Goal: Register for event/course

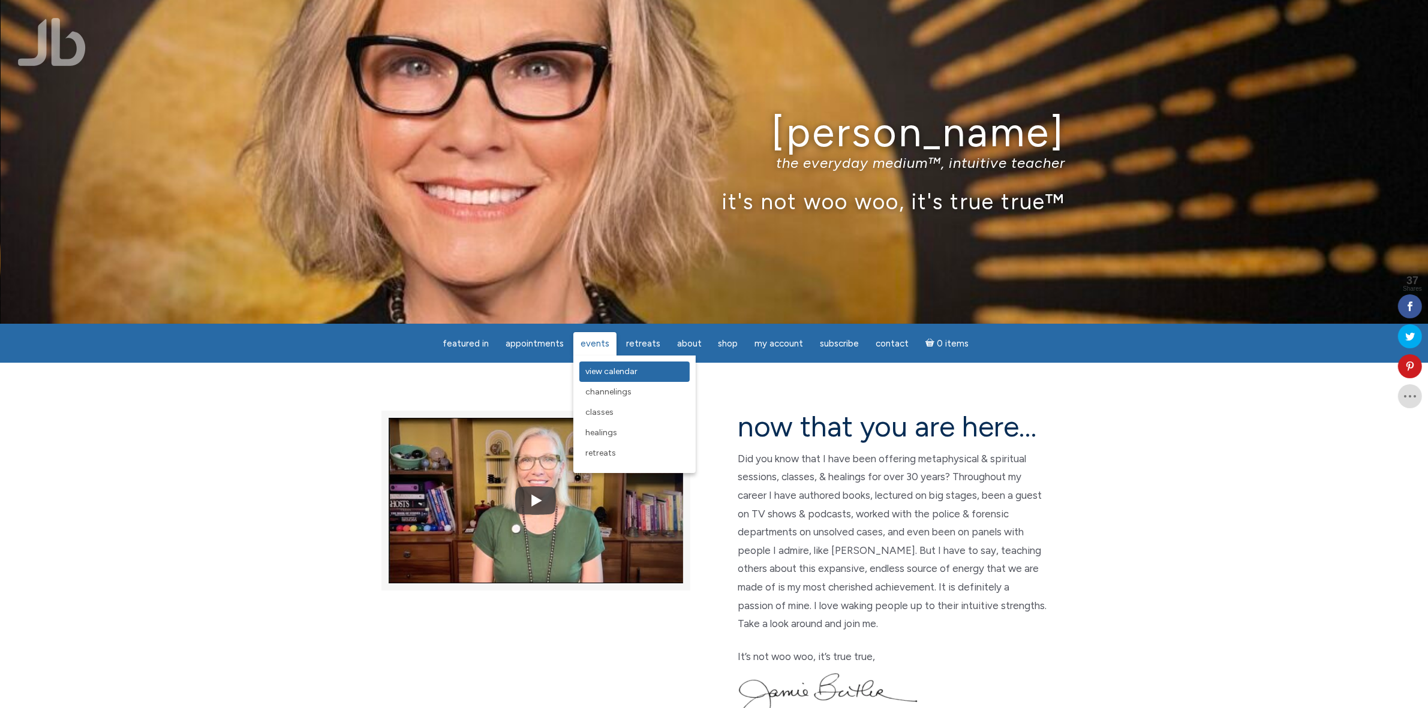
click at [607, 372] on span "View Calendar" at bounding box center [611, 371] width 52 height 10
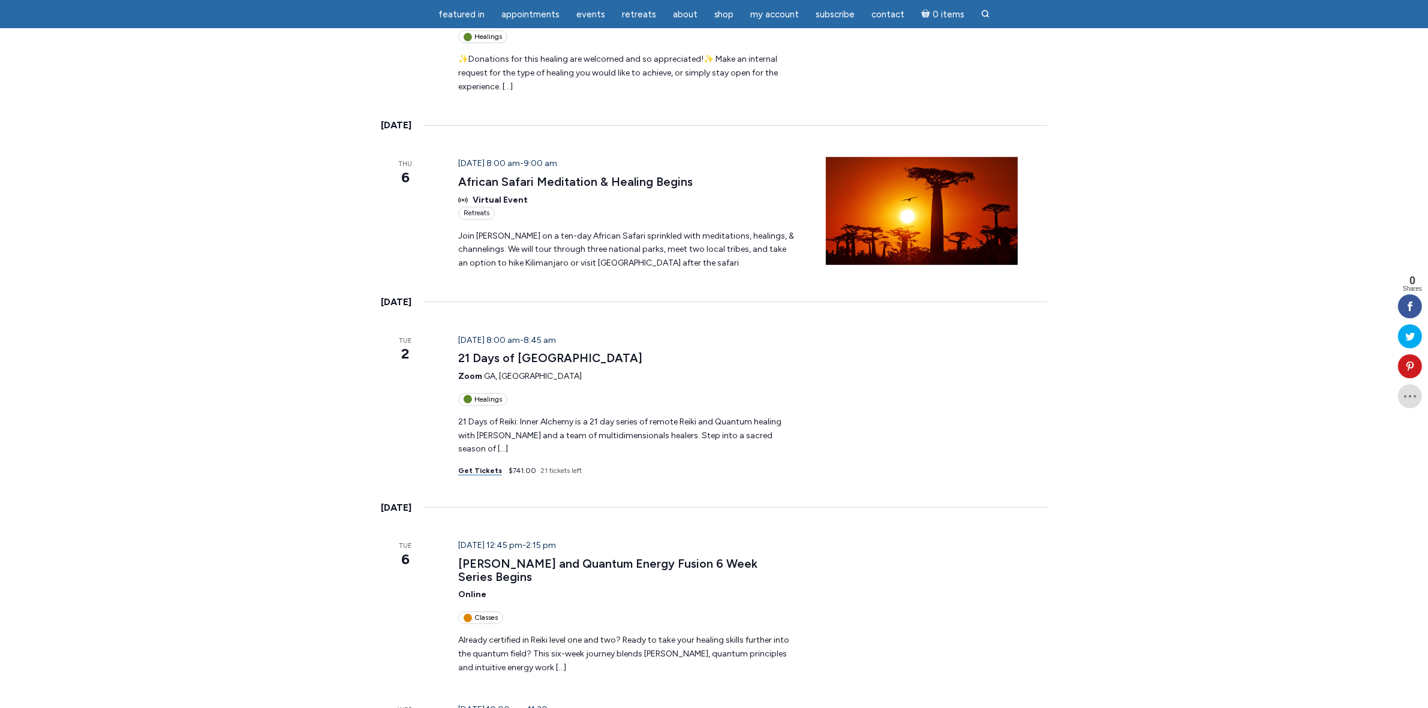
scroll to position [824, 0]
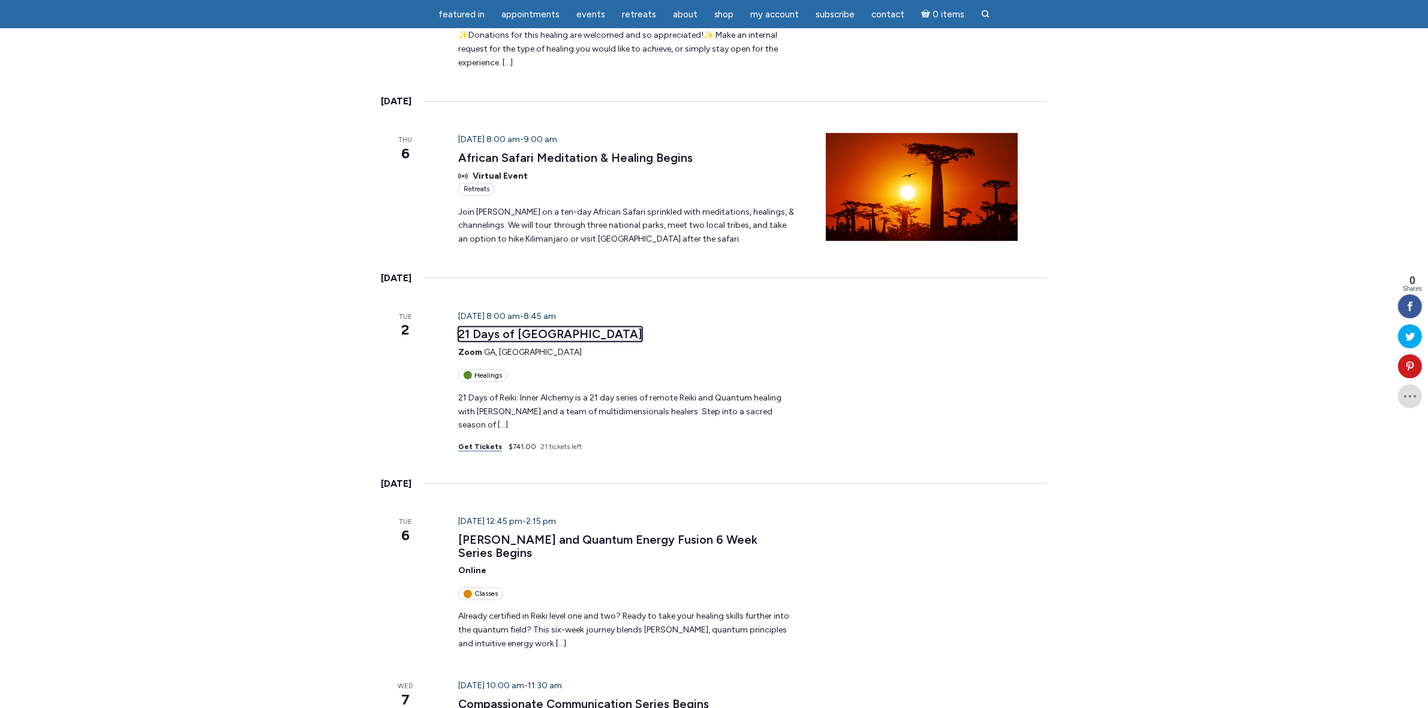
click at [541, 327] on link "21 Days of [GEOGRAPHIC_DATA]" at bounding box center [550, 334] width 184 height 15
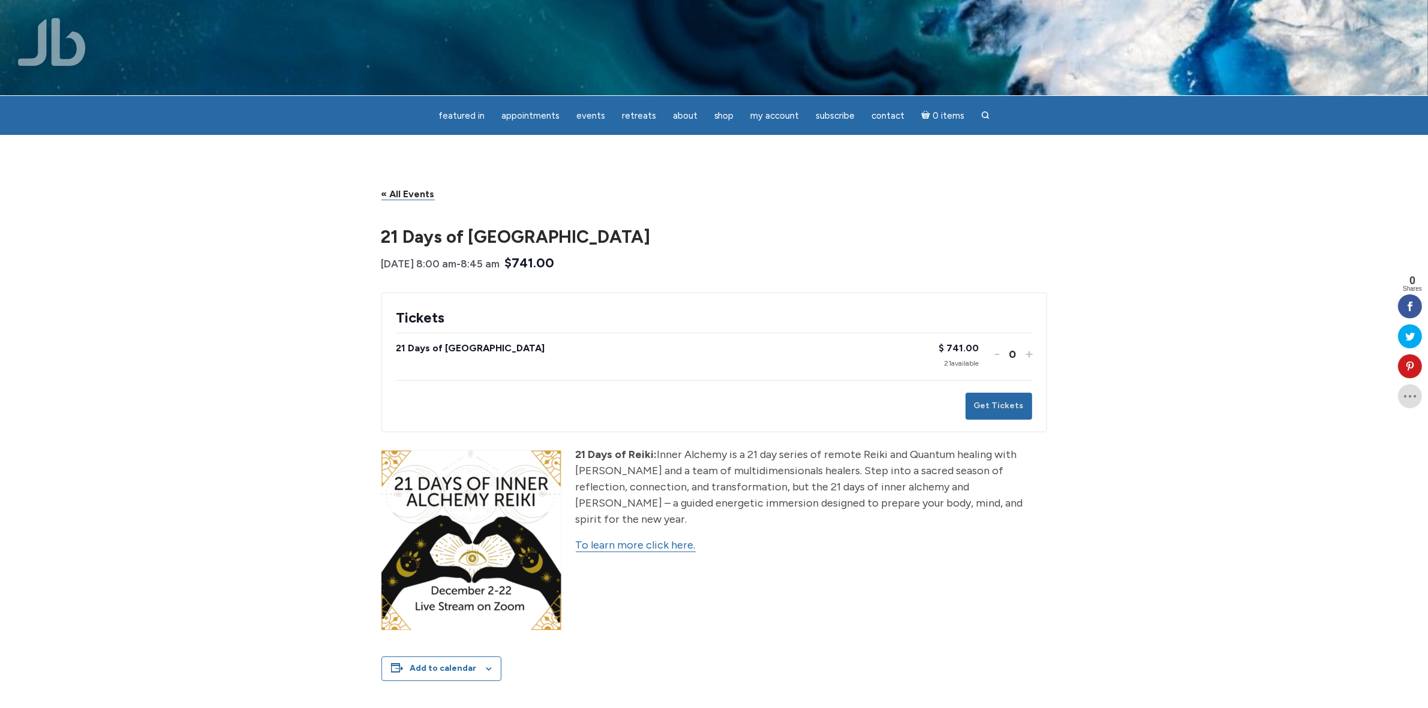
scroll to position [375, 0]
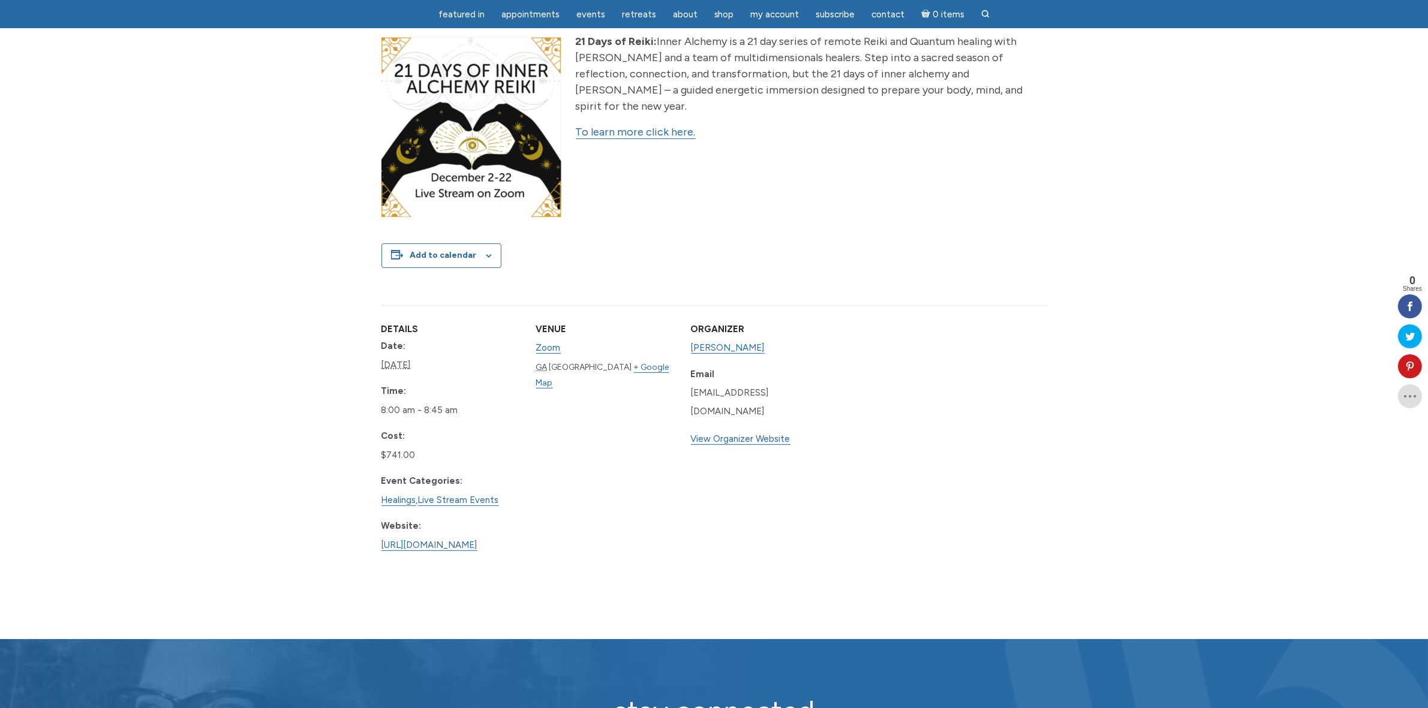
click at [634, 125] on link "To learn more click here." at bounding box center [636, 132] width 120 height 14
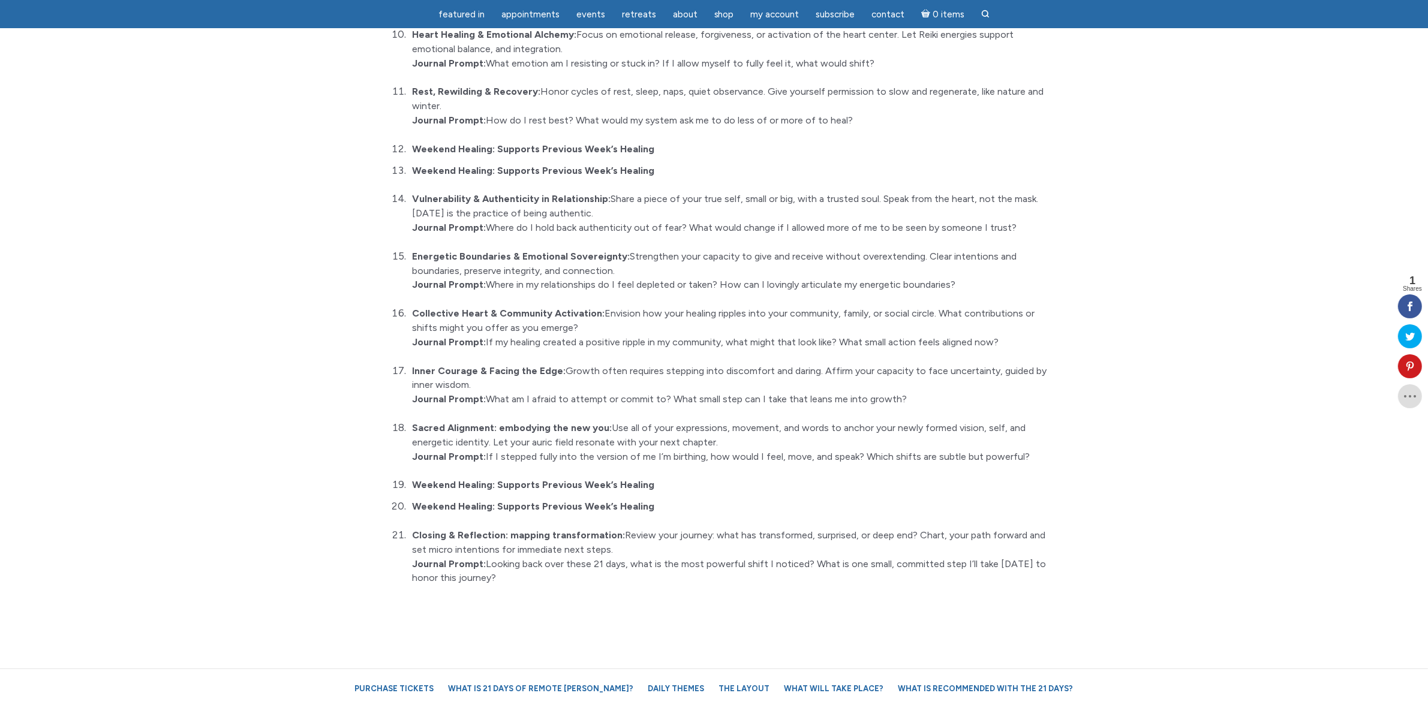
scroll to position [2173, 0]
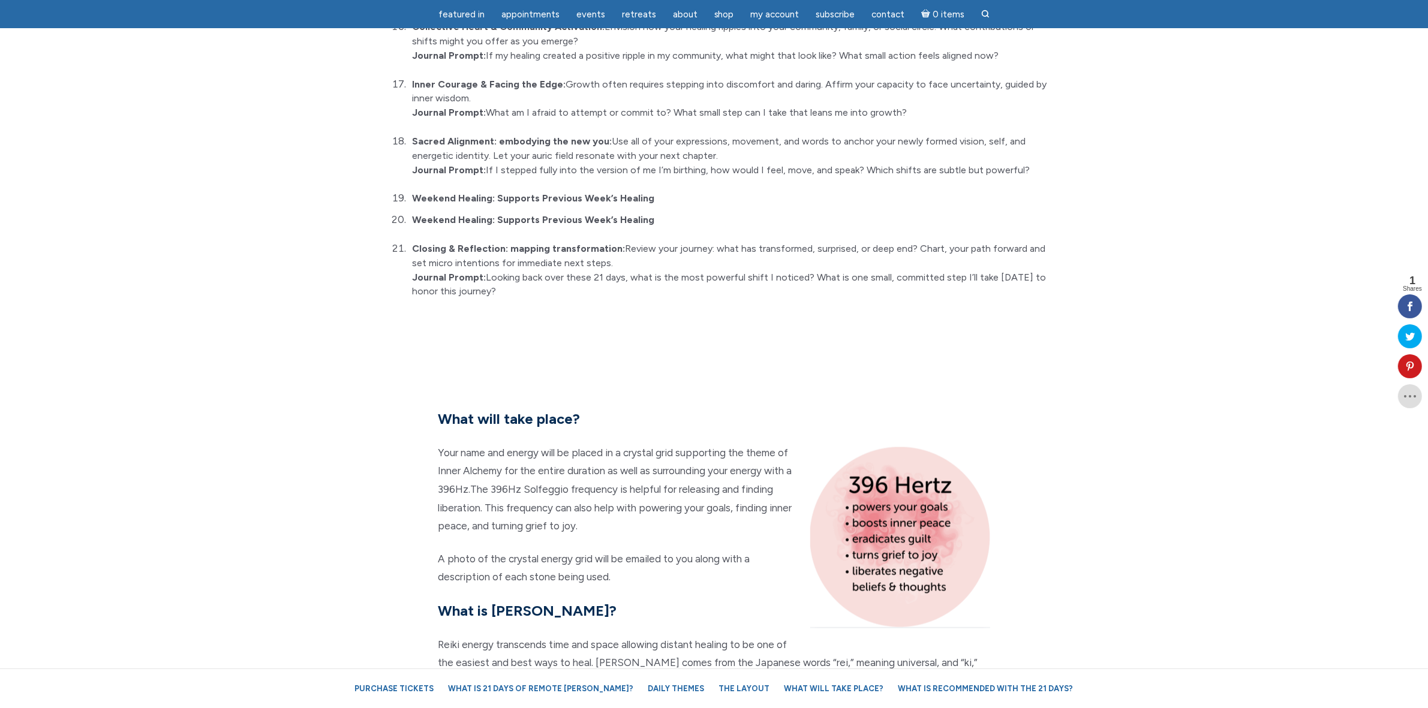
drag, startPoint x: 383, startPoint y: 293, endPoint x: 516, endPoint y: 279, distance: 134.4
copy div "21 Days of Remote Reiki: Inner Alchemy Daily Themes Sacred Pause: slowing the r…"
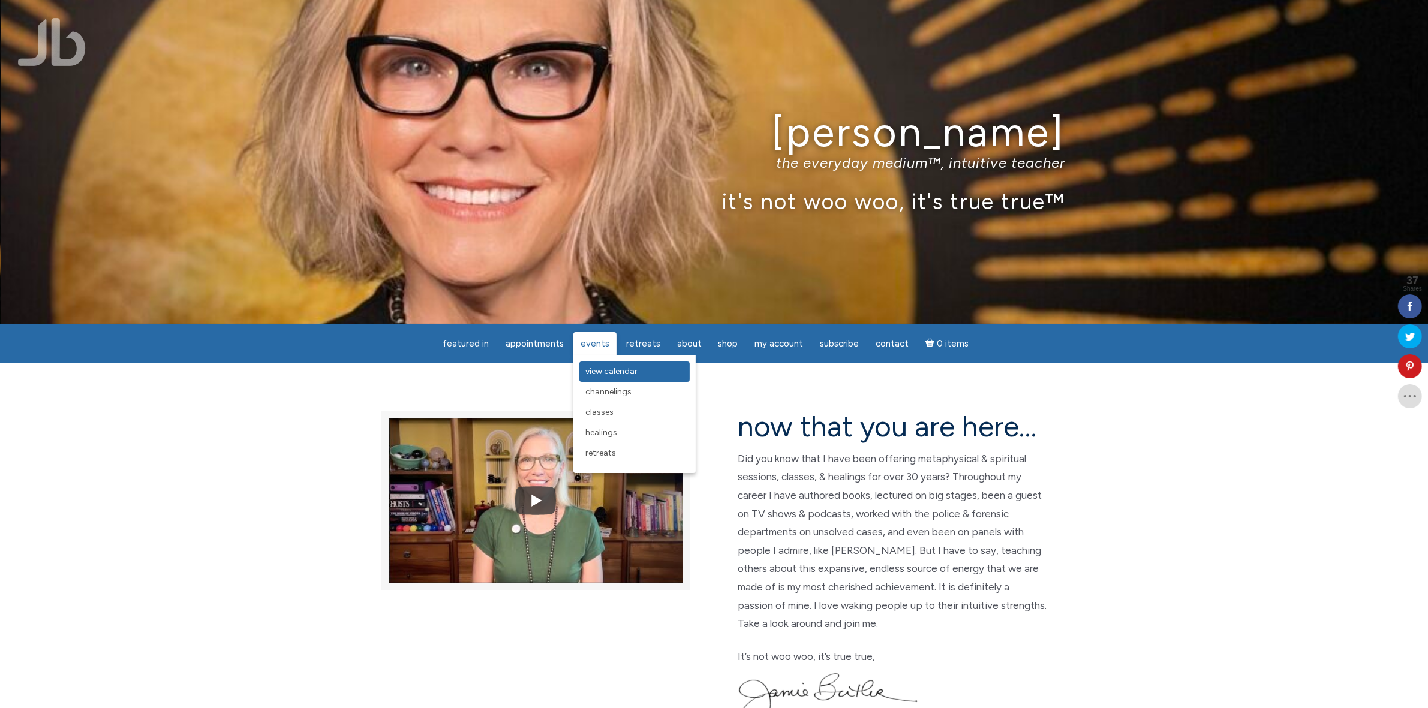
click at [601, 375] on span "View Calendar" at bounding box center [611, 371] width 52 height 10
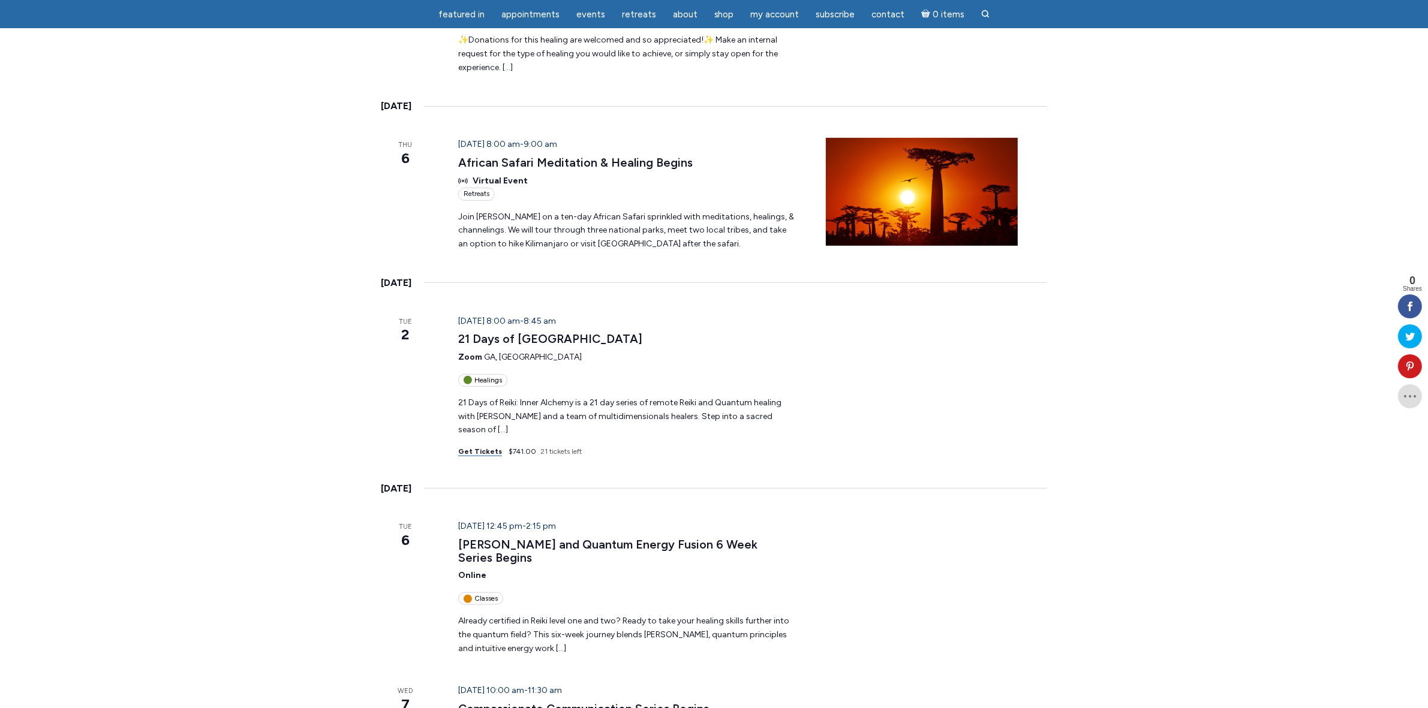
scroll to position [824, 0]
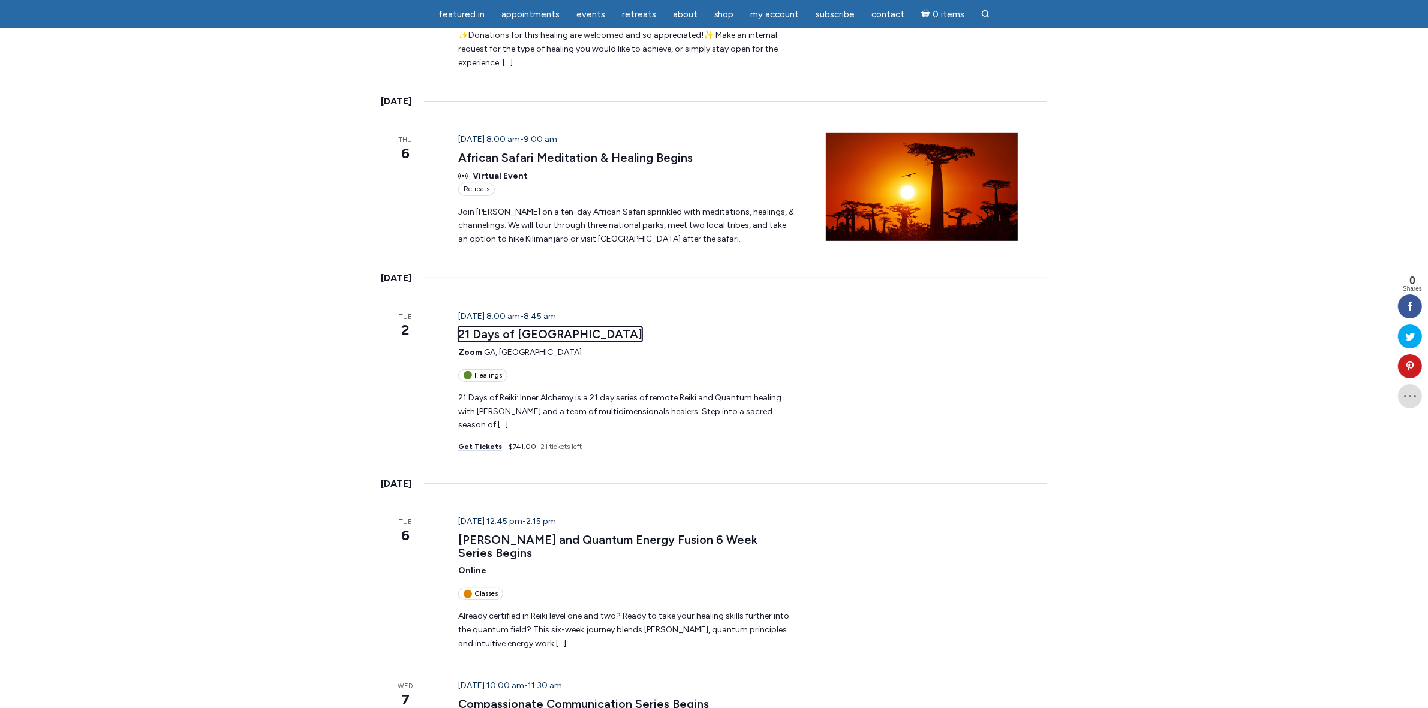
click at [549, 327] on link "21 Days of Inner Alchemy" at bounding box center [550, 334] width 184 height 15
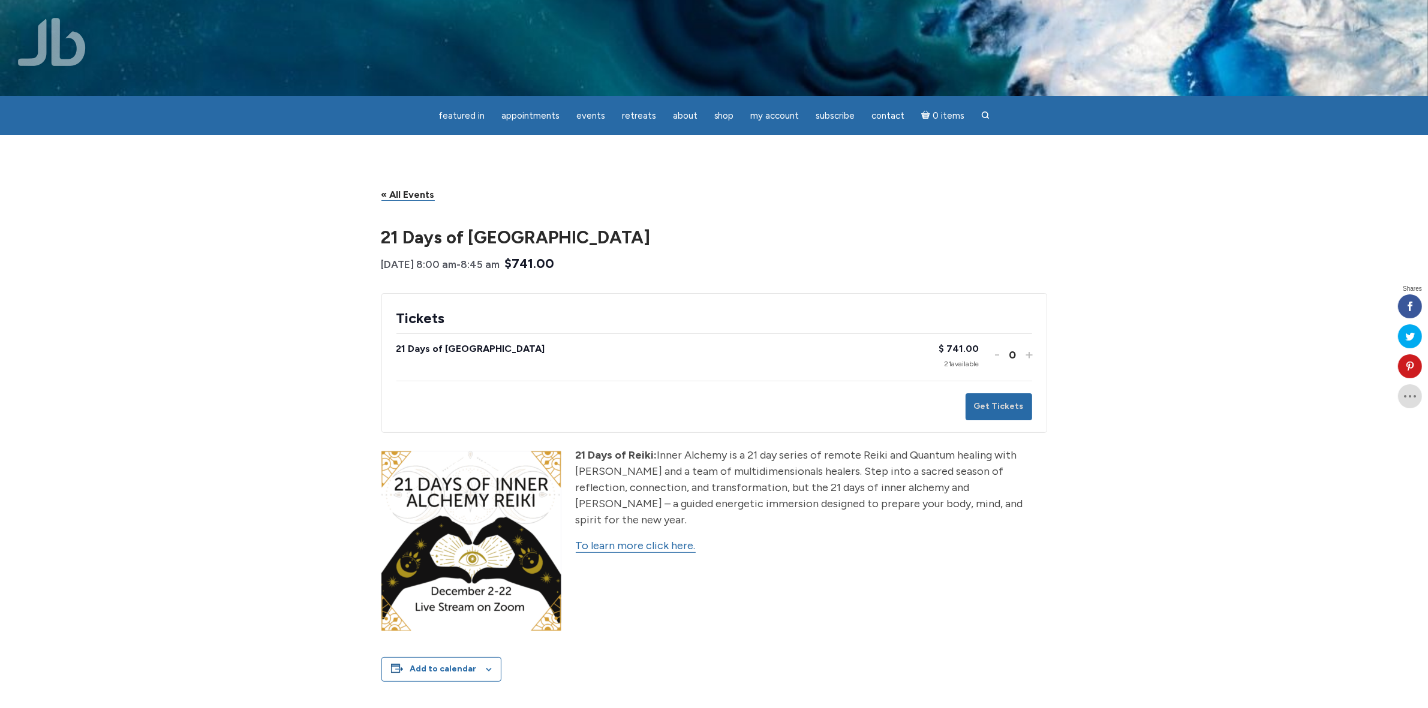
click at [645, 539] on link "To learn more click here." at bounding box center [636, 546] width 120 height 14
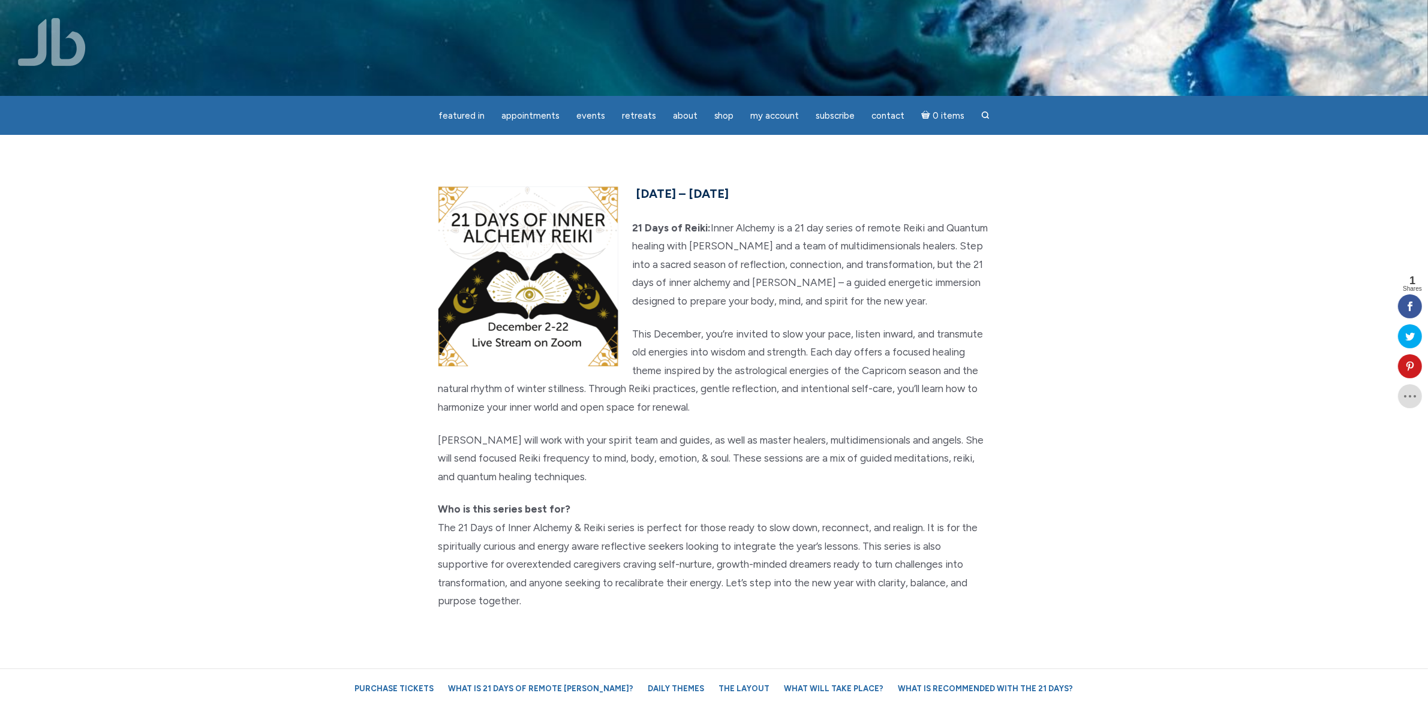
drag, startPoint x: 797, startPoint y: 193, endPoint x: 636, endPoint y: 194, distance: 161.9
click at [636, 194] on h5 "[DATE] – [DATE]" at bounding box center [714, 194] width 552 height 22
copy span "[DATE] – [DATE]"
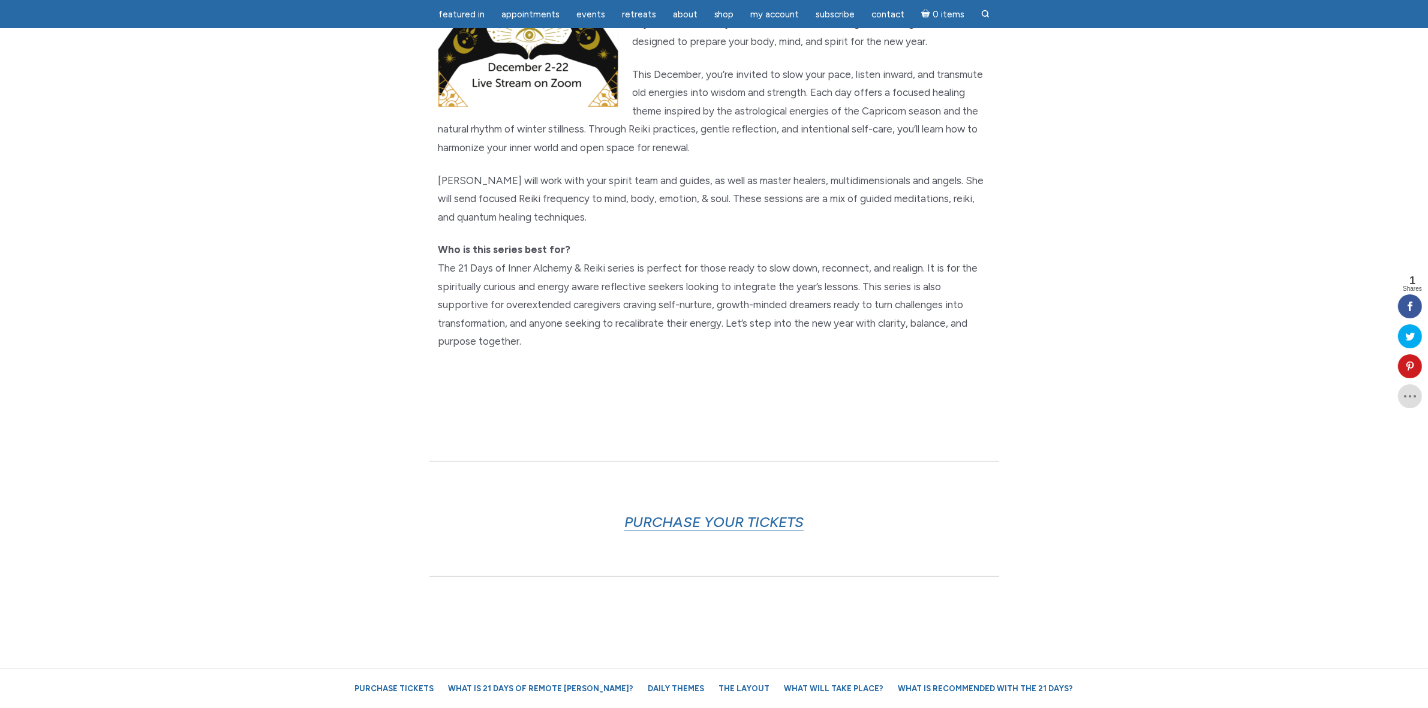
scroll to position [225, 0]
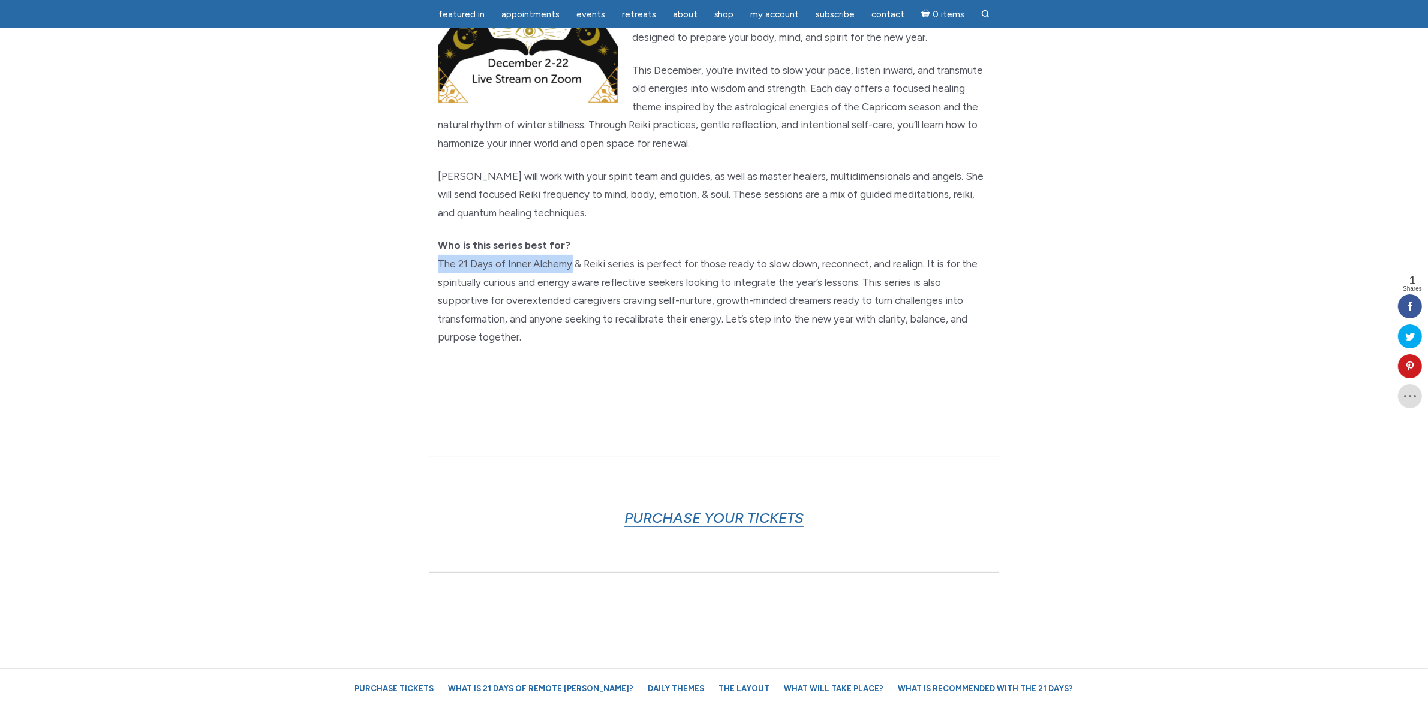
drag, startPoint x: 436, startPoint y: 263, endPoint x: 571, endPoint y: 266, distance: 134.3
click at [571, 266] on div "December 2nd – 22nd, 2025 21 Days of Reiki: Inner Alchemy is a 21 day series of…" at bounding box center [714, 140] width 570 height 442
copy p "The 21 Days of Inner Alchemy"
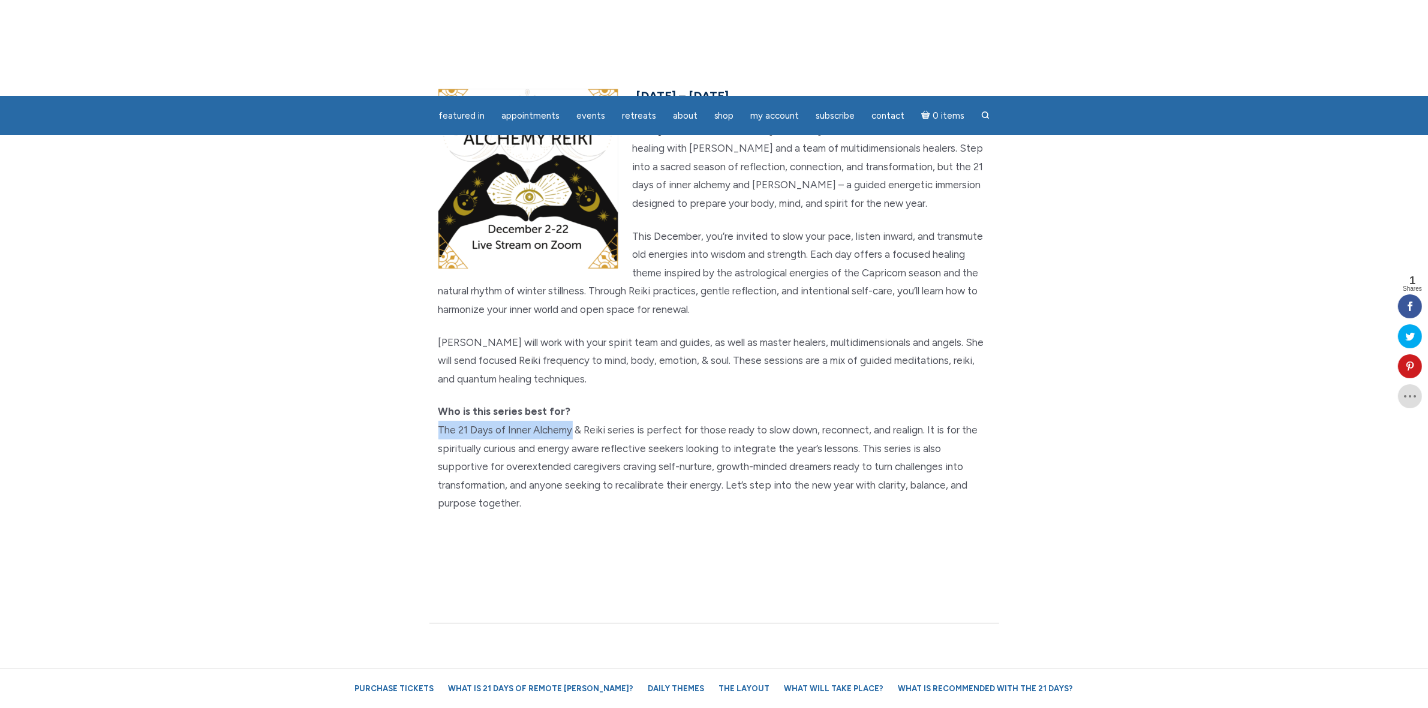
scroll to position [0, 0]
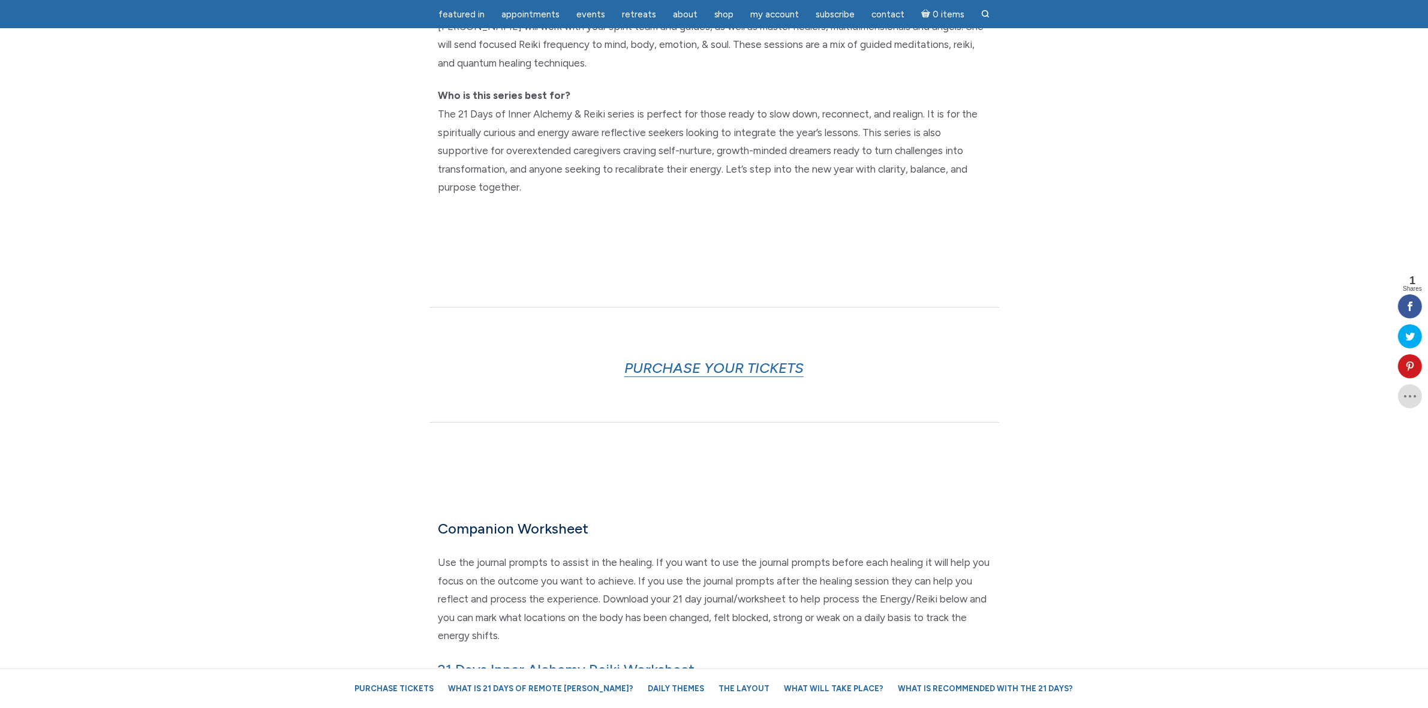
click at [779, 309] on div "PURCHASE YOUR TICKETS" at bounding box center [714, 365] width 570 height 116
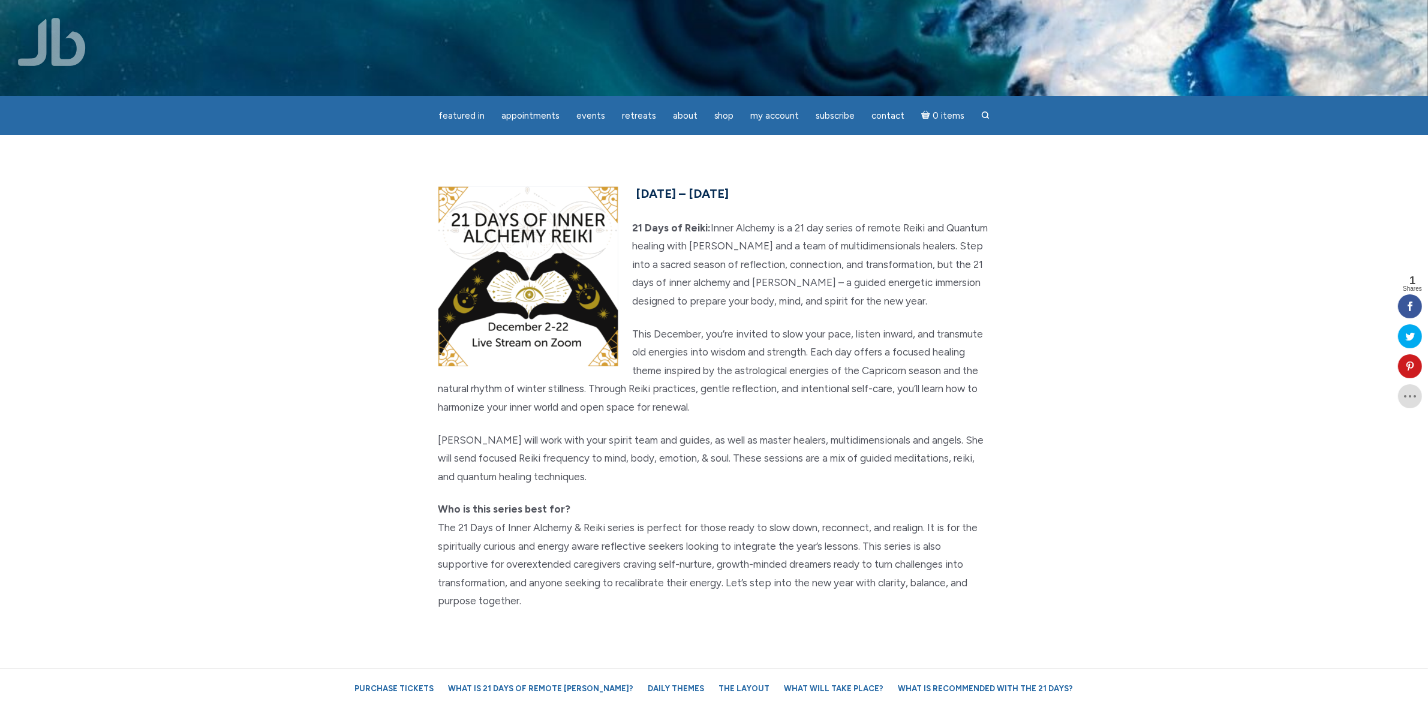
click at [1188, 217] on section "December 2nd – 22nd, 2025 21 Days of Reiki: Inner Alchemy is a 21 day series of…" at bounding box center [714, 404] width 1428 height 538
